Goal: Information Seeking & Learning: Learn about a topic

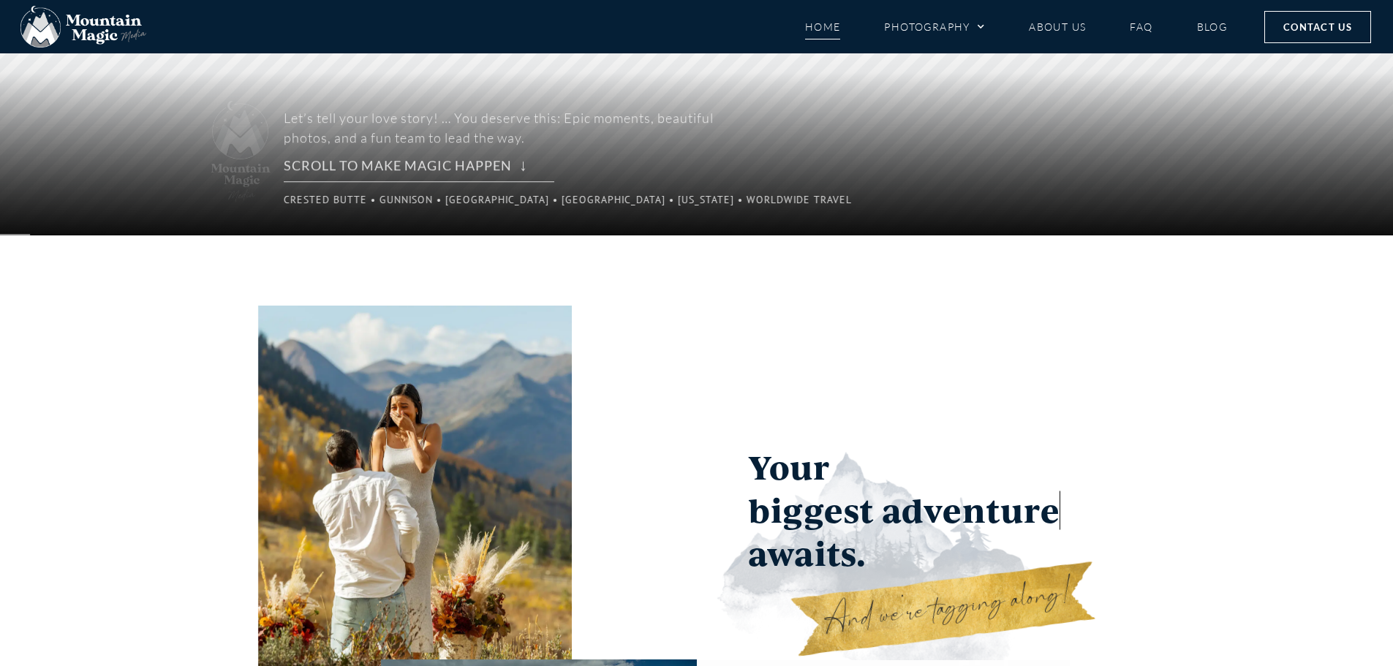
scroll to position [366, 0]
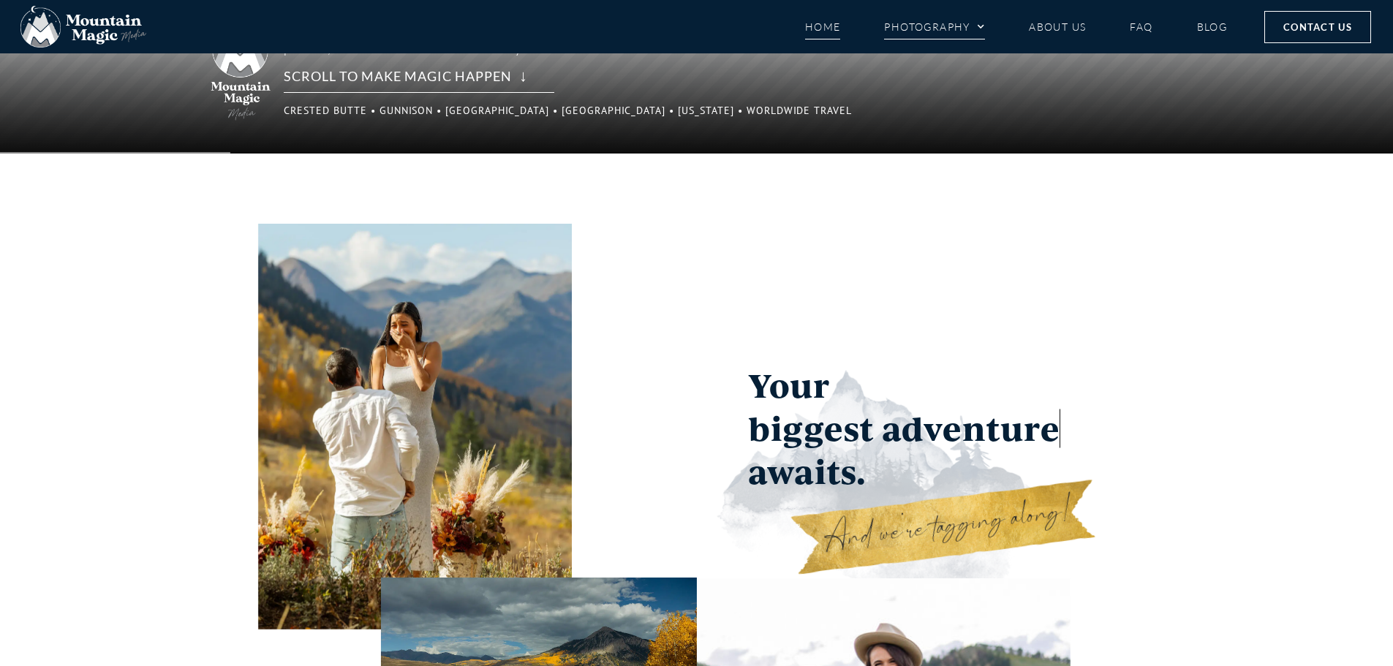
click at [960, 32] on link "Photography" at bounding box center [934, 27] width 101 height 26
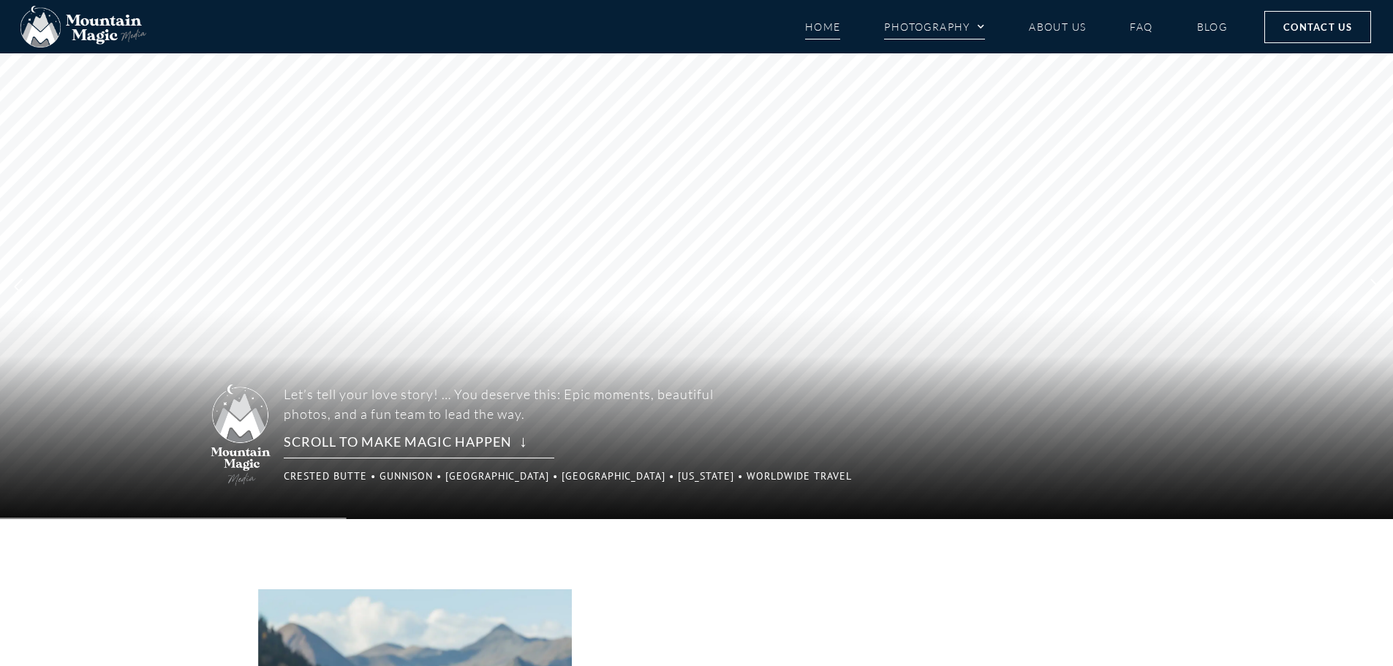
click at [960, 32] on link "Photography" at bounding box center [934, 27] width 101 height 26
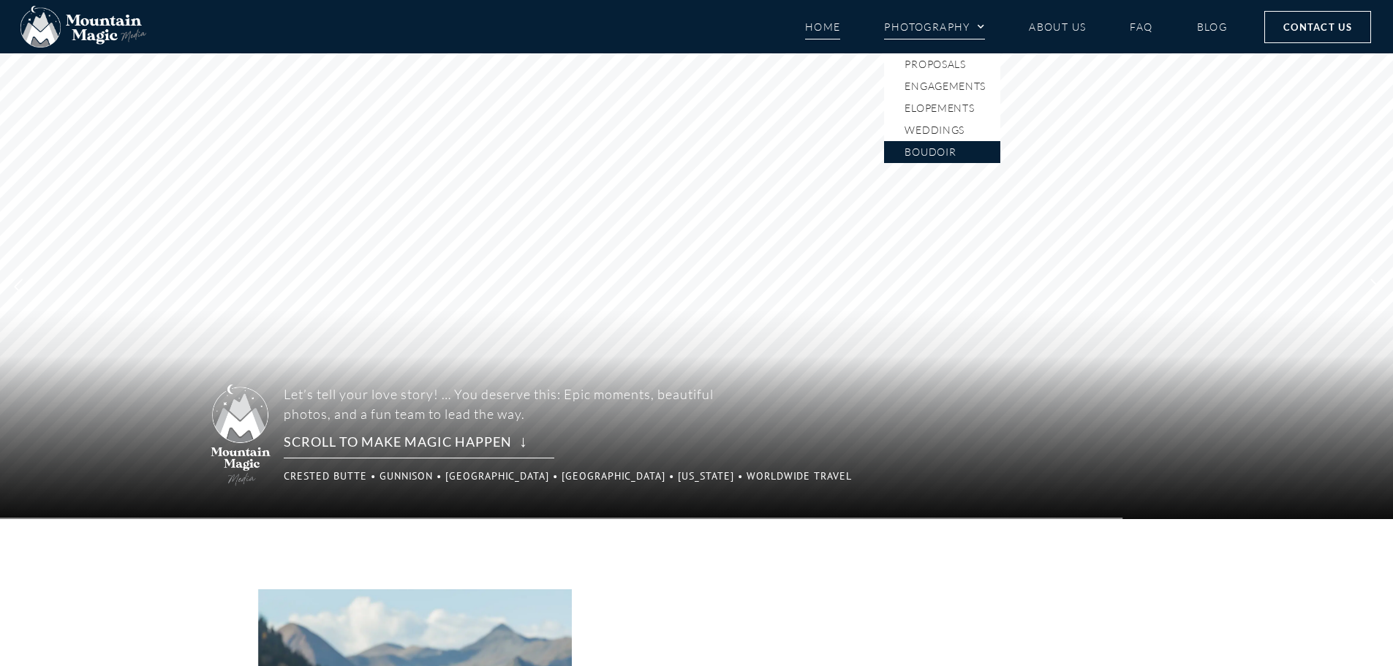
click at [947, 150] on link "Boudoir" at bounding box center [942, 152] width 116 height 22
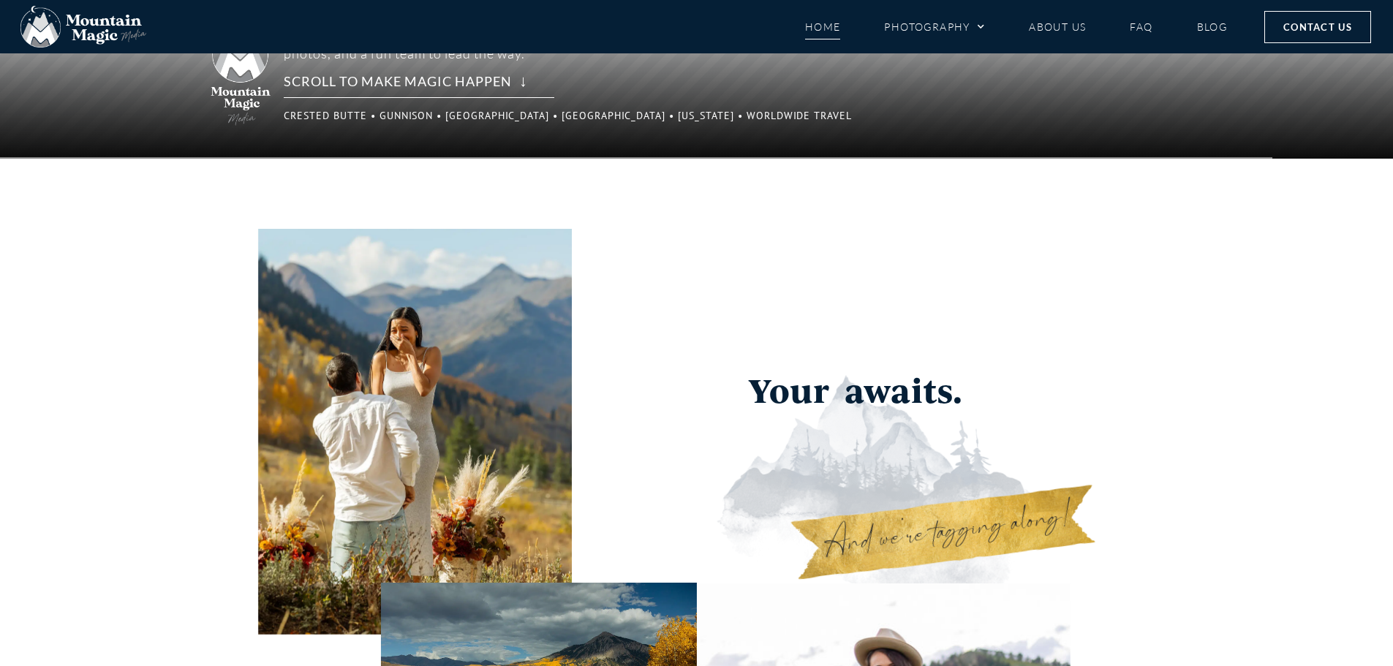
scroll to position [366, 0]
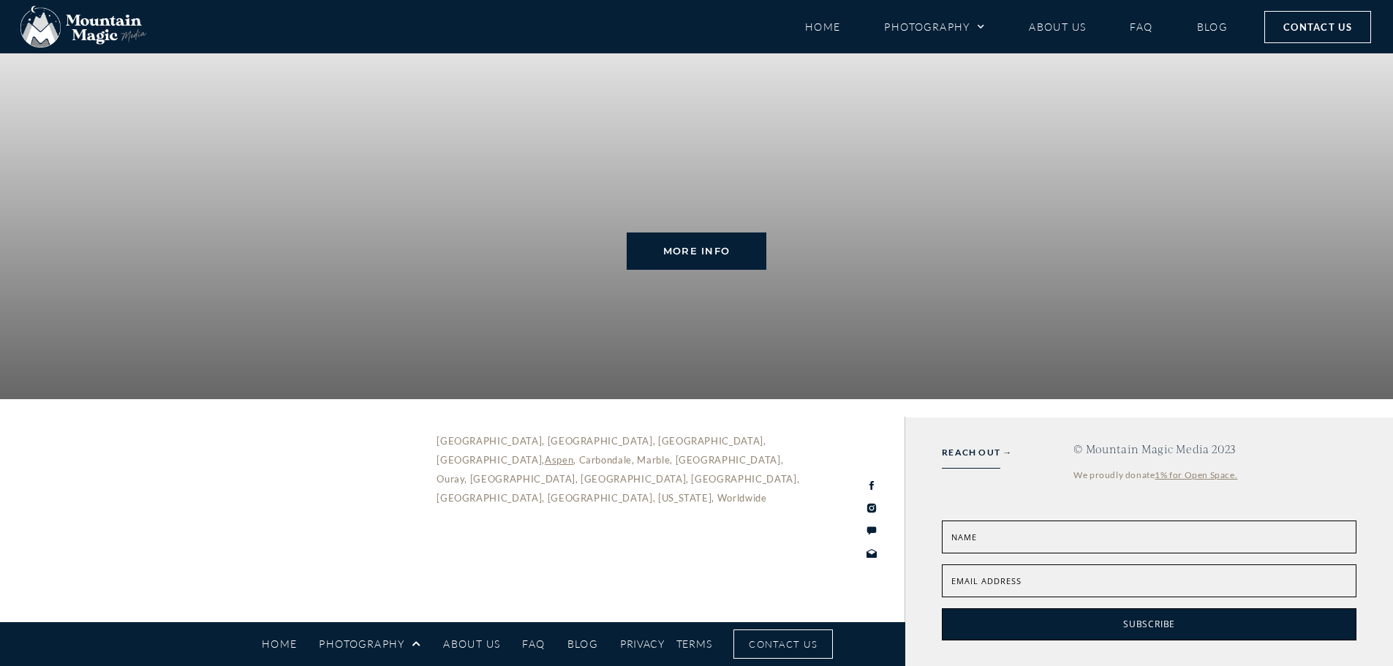
scroll to position [3436, 0]
click at [1151, 26] on link "FAQ" at bounding box center [1141, 27] width 23 height 26
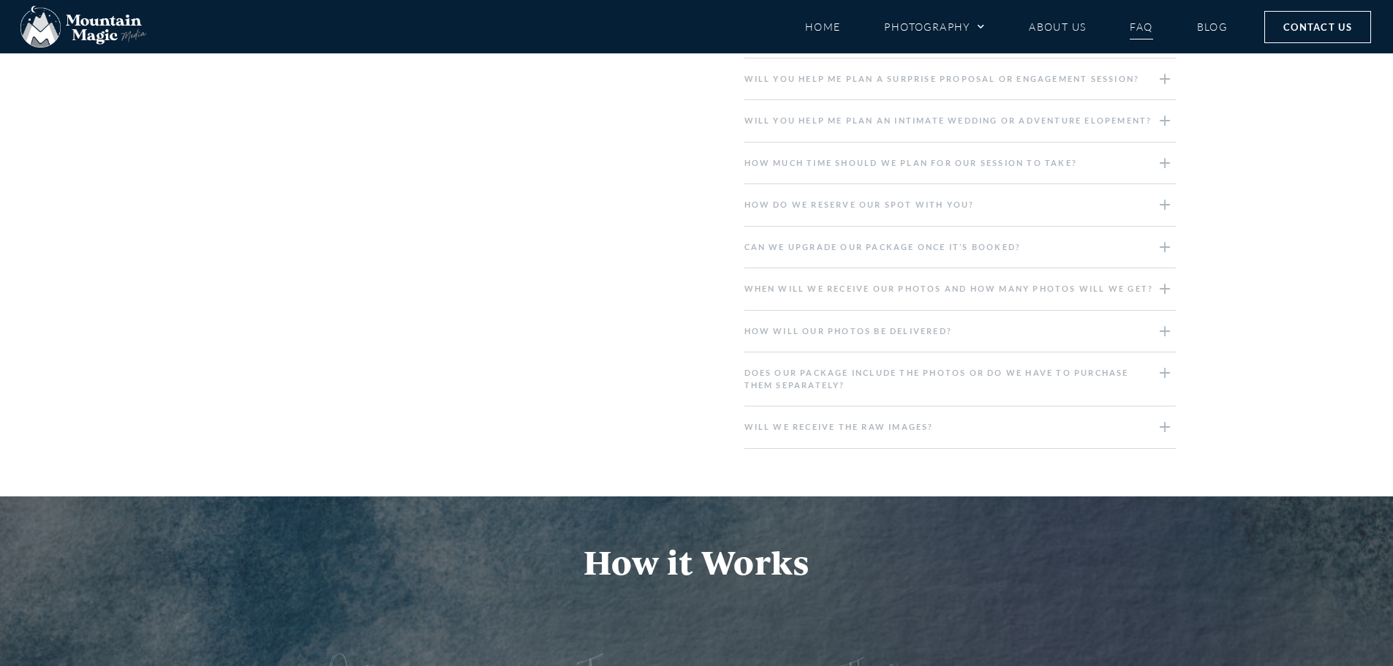
scroll to position [1901, 0]
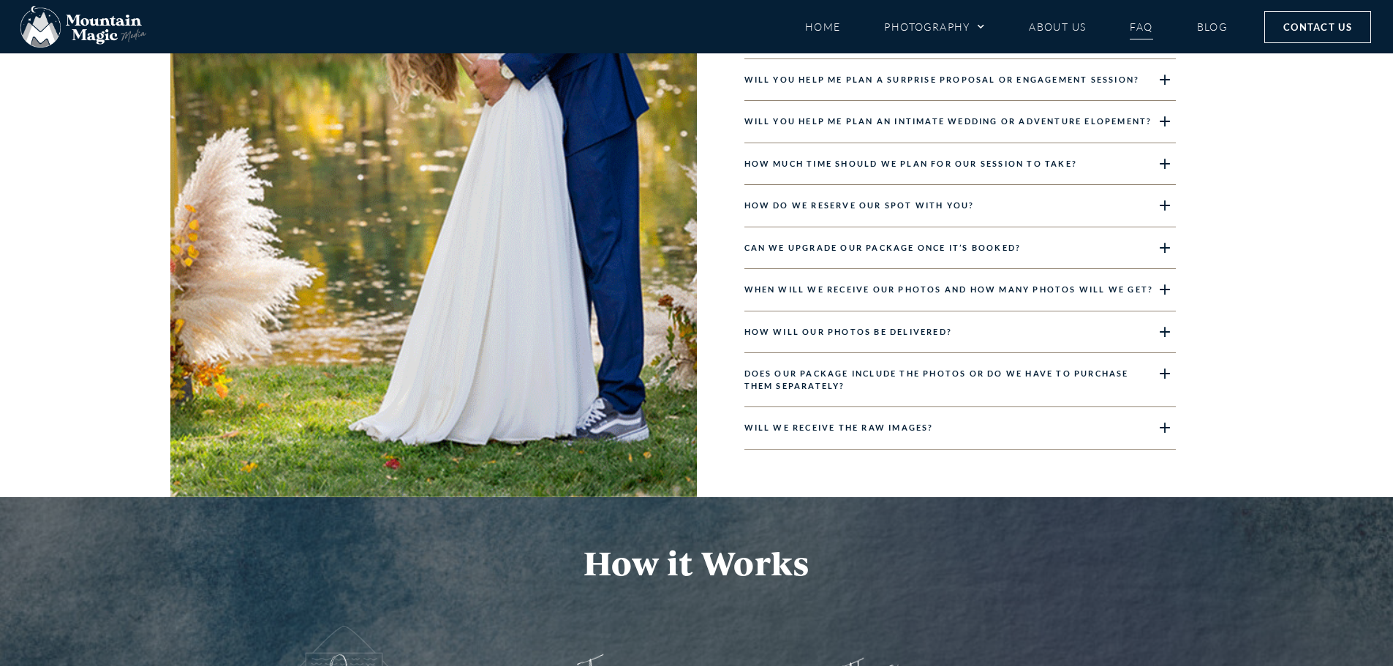
click at [1022, 197] on div "How do we reserve our spot with you?" at bounding box center [959, 206] width 431 height 42
